Goal: Information Seeking & Learning: Find contact information

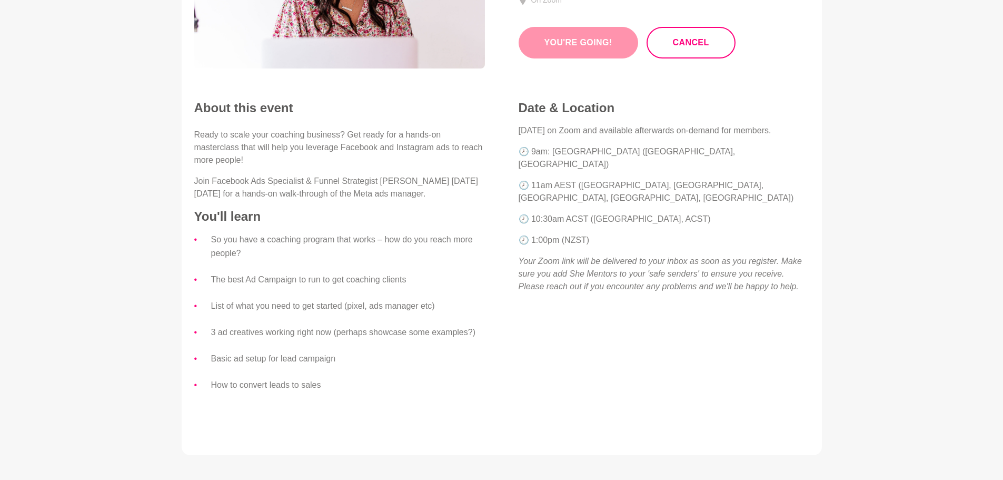
scroll to position [211, 0]
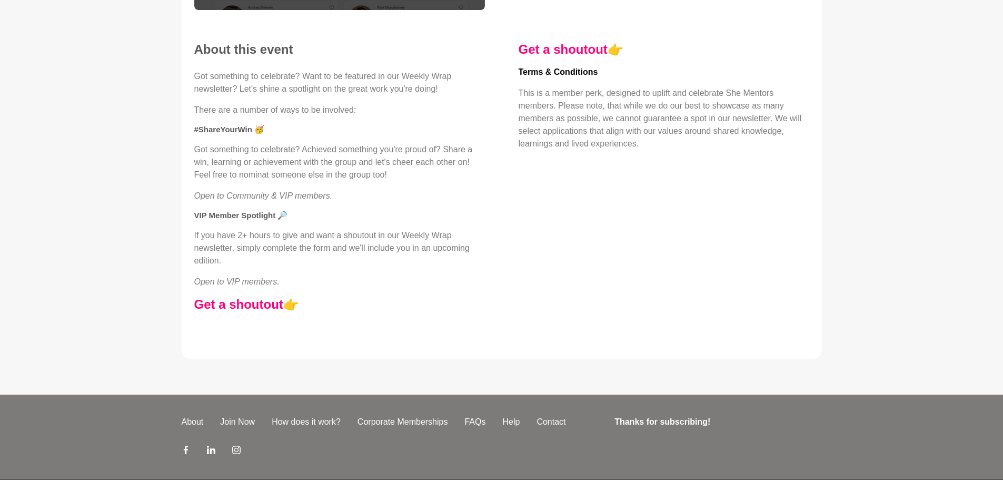
scroll to position [263, 0]
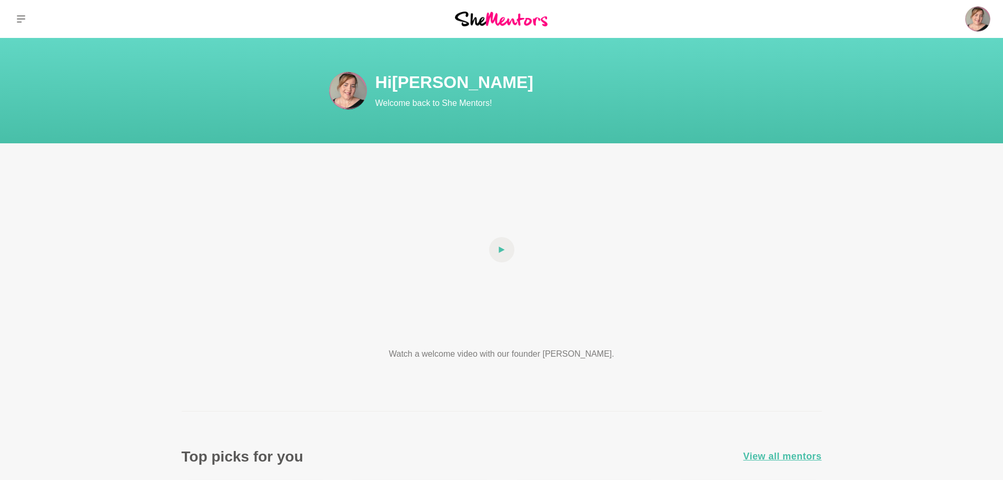
scroll to position [316, 0]
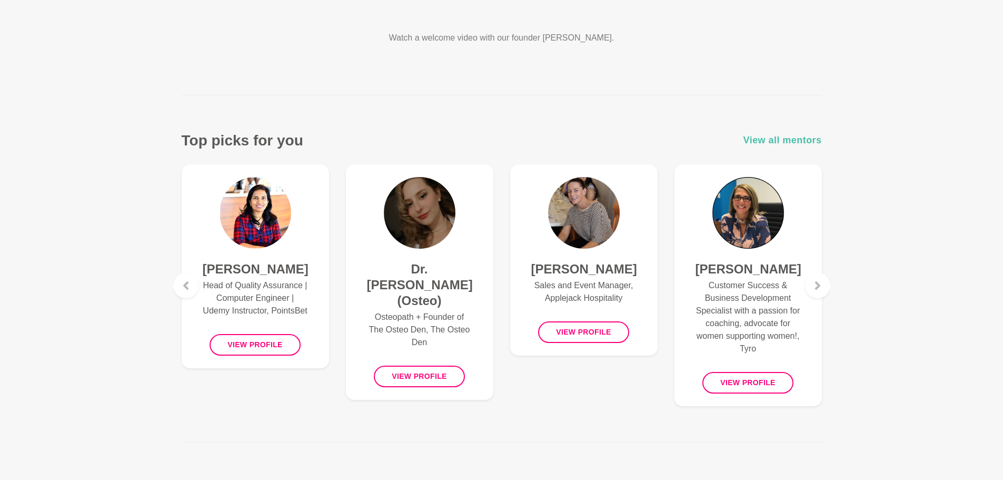
click at [778, 142] on span "View all mentors" at bounding box center [782, 140] width 78 height 15
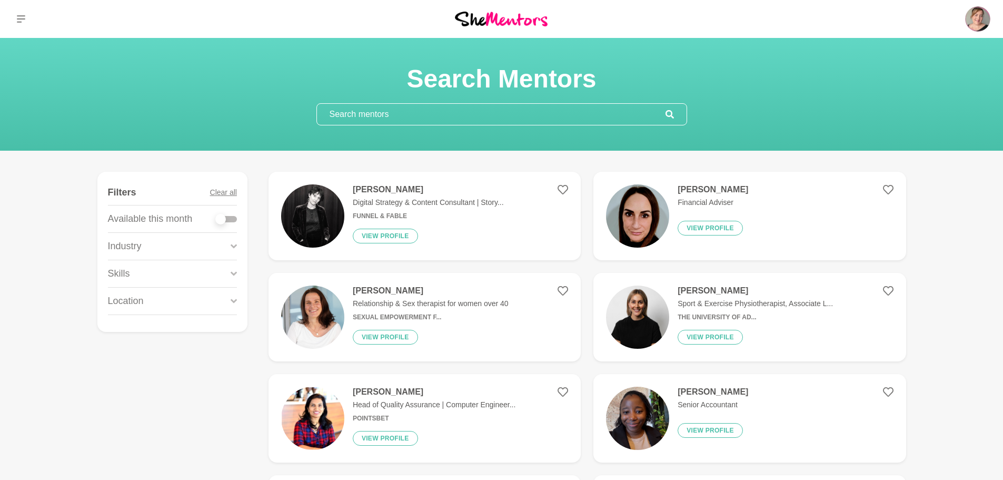
click at [610, 123] on input "text" at bounding box center [491, 114] width 349 height 21
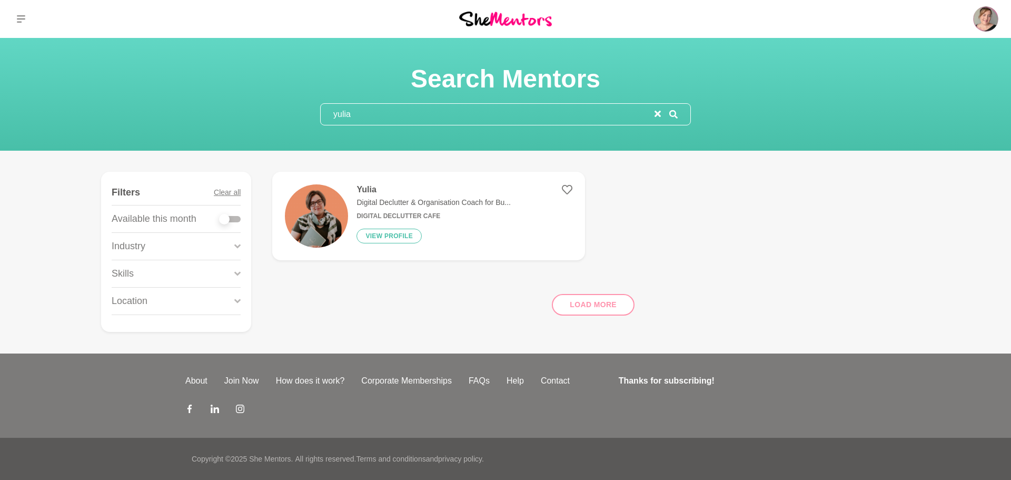
type input "yulia"
click at [573, 188] on figure "Yulia Digital Declutter & Organisation Coach for Bu... Digital Declutter Cafe V…" at bounding box center [428, 216] width 312 height 88
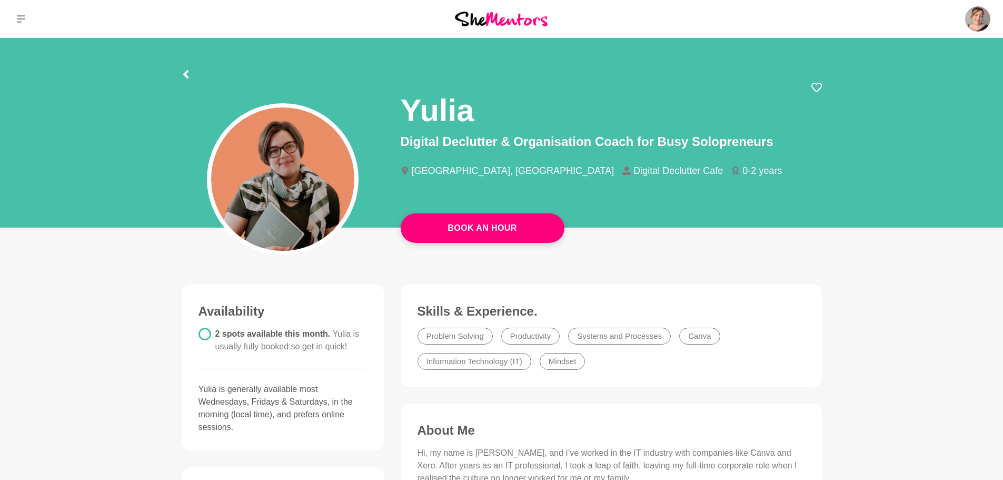
click at [622, 172] on li "Digital Declutter Cafe" at bounding box center [676, 170] width 109 height 9
drag, startPoint x: 627, startPoint y: 172, endPoint x: 644, endPoint y: 162, distance: 20.0
click at [644, 162] on div "Wellington, New Zealand Digital Declutter Cafe 0-2 years" at bounding box center [611, 175] width 421 height 37
copy ul "Digital Declutter Cafe"
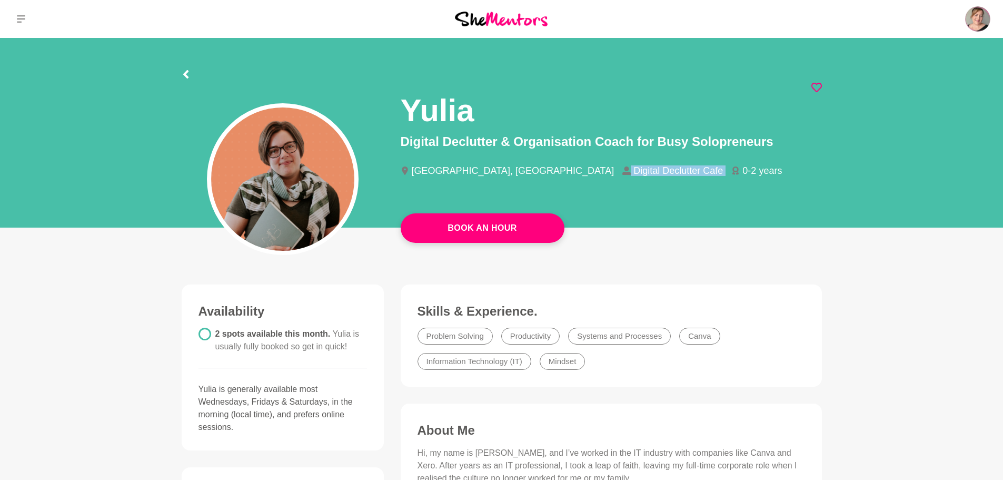
click at [813, 84] on icon at bounding box center [816, 87] width 11 height 11
drag, startPoint x: 178, startPoint y: 75, endPoint x: 185, endPoint y: 75, distance: 6.3
click at [185, 75] on section "Yulia Digital Declutter & Organisation Coach for Busy Solopreneurs Wellington, …" at bounding box center [502, 136] width 674 height 196
click at [190, 73] on div at bounding box center [502, 72] width 640 height 19
click at [189, 74] on icon at bounding box center [186, 74] width 8 height 8
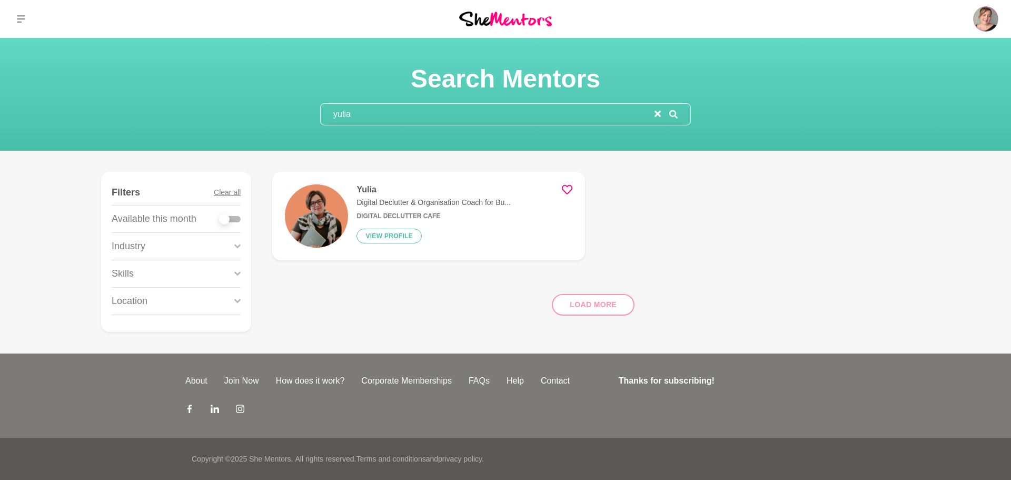
drag, startPoint x: 428, startPoint y: 117, endPoint x: 203, endPoint y: 111, distance: 225.5
click at [203, 111] on div "Search Mentors yulia" at bounding box center [506, 94] width 986 height 62
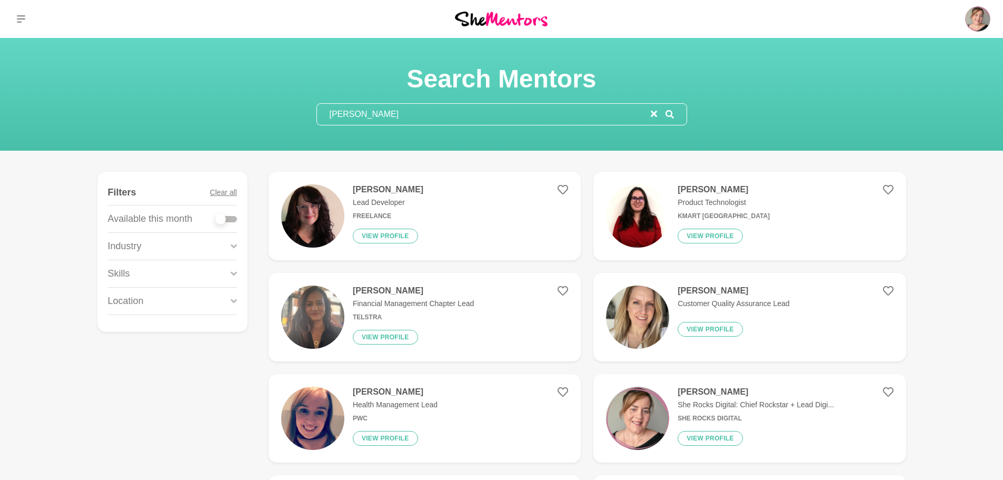
type input "leah garrett"
click at [377, 188] on h4 "Leah Garrett" at bounding box center [388, 189] width 71 height 11
